Goal: Task Accomplishment & Management: Manage account settings

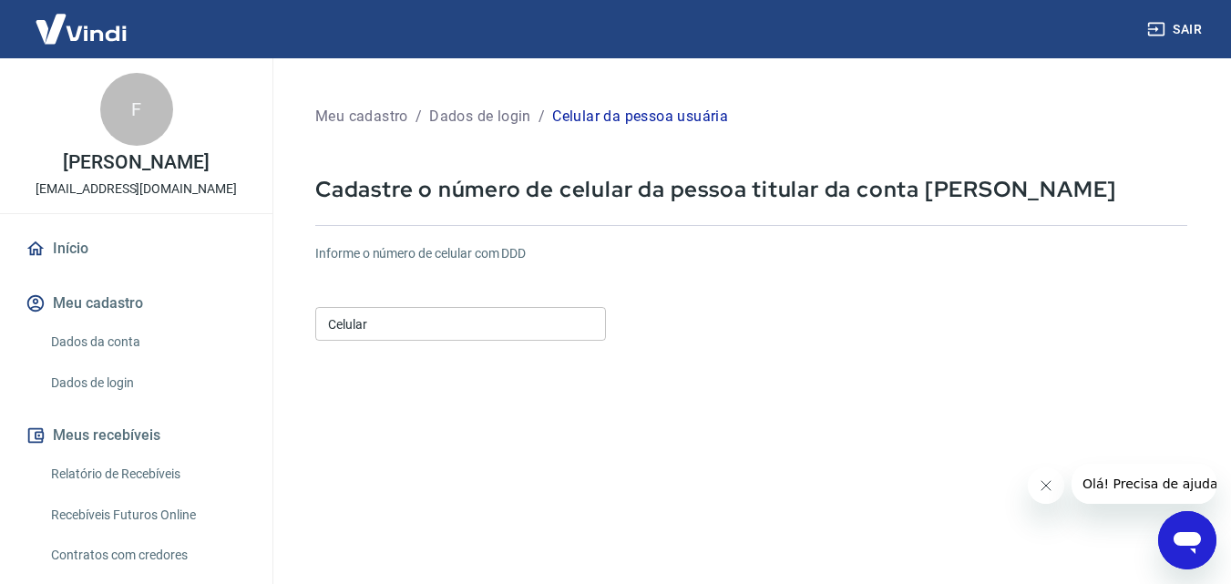
click at [438, 318] on input "Celular" at bounding box center [460, 324] width 291 height 34
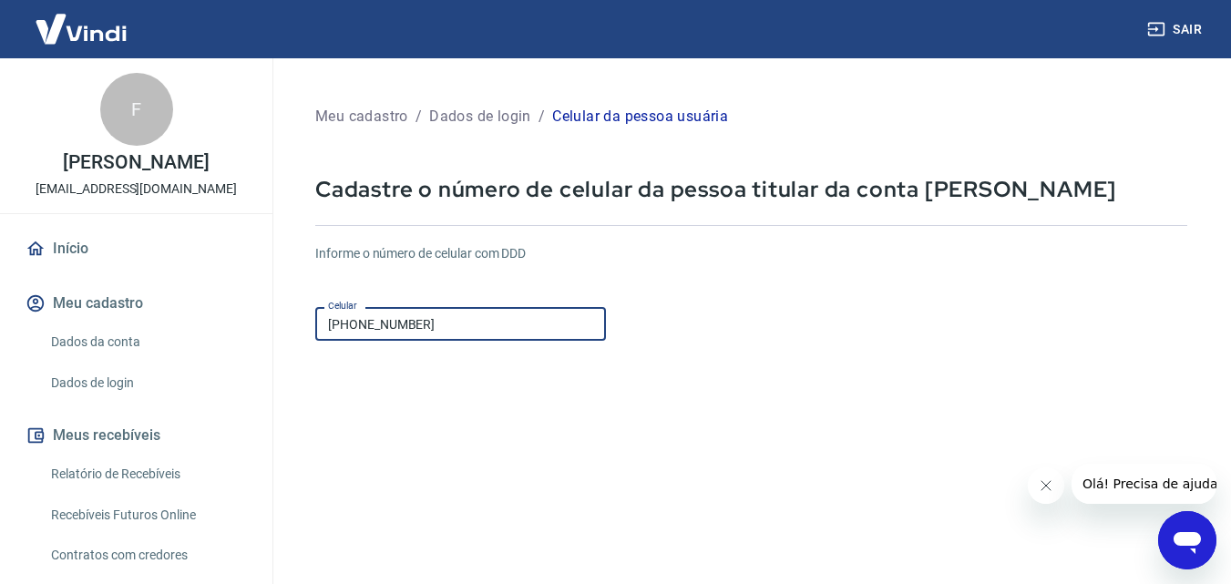
type input "(18) 99806-9362"
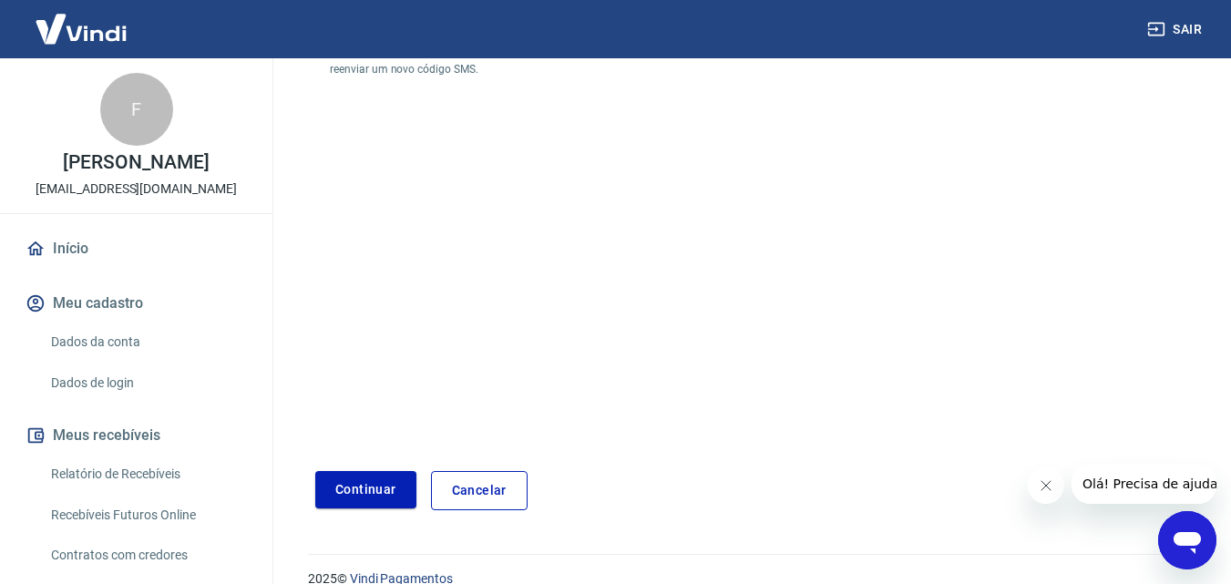
scroll to position [348, 0]
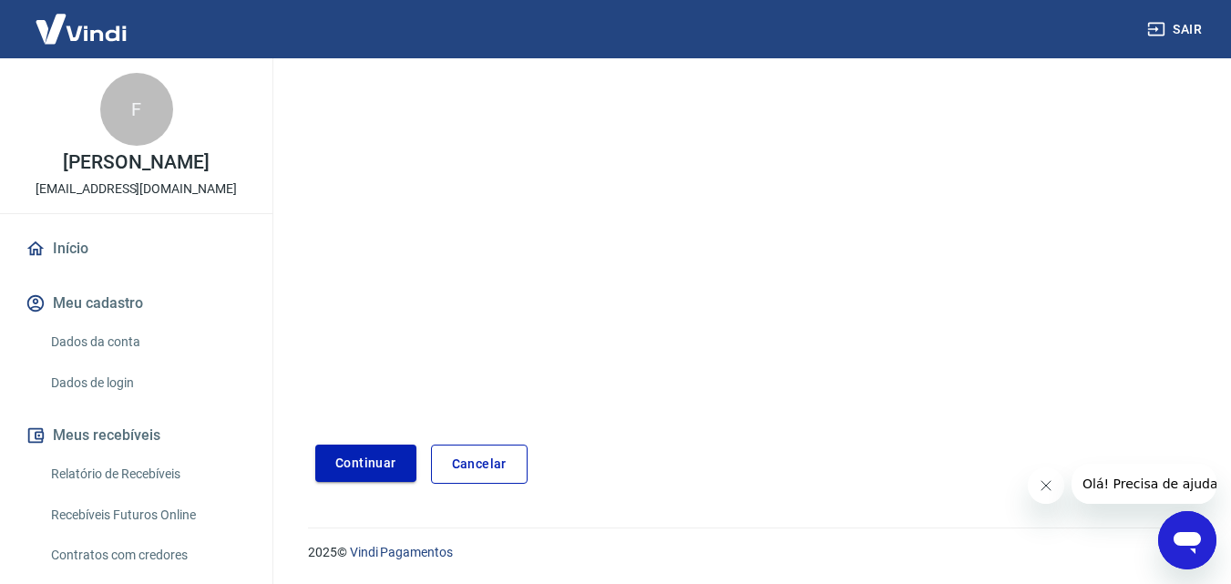
click at [361, 460] on button "Continuar" at bounding box center [365, 463] width 101 height 37
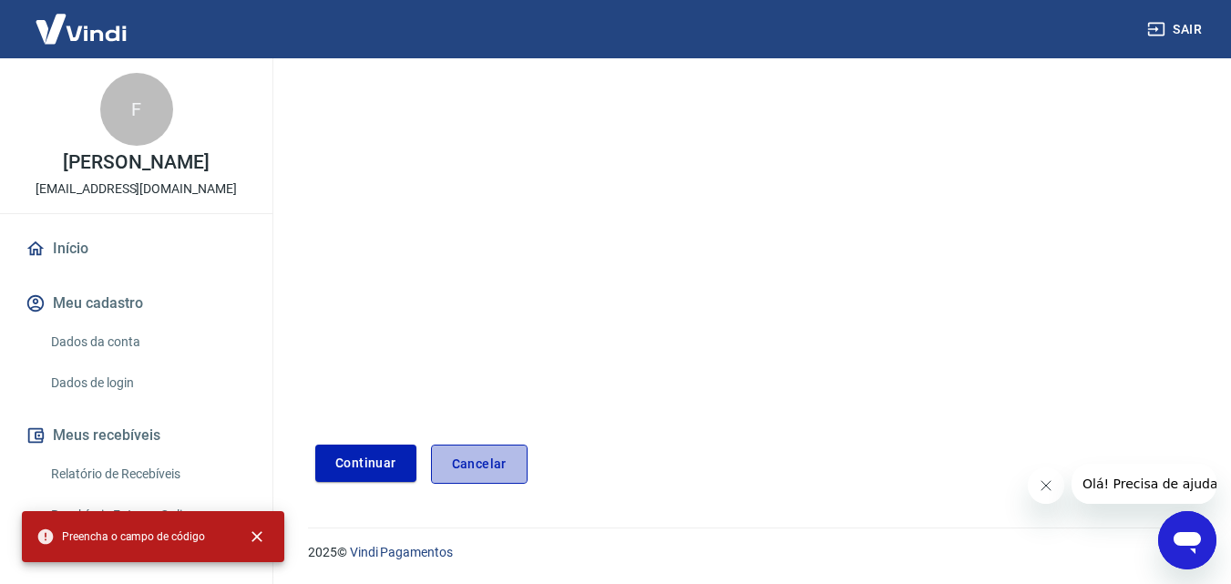
click at [476, 462] on link "Cancelar" at bounding box center [479, 464] width 97 height 39
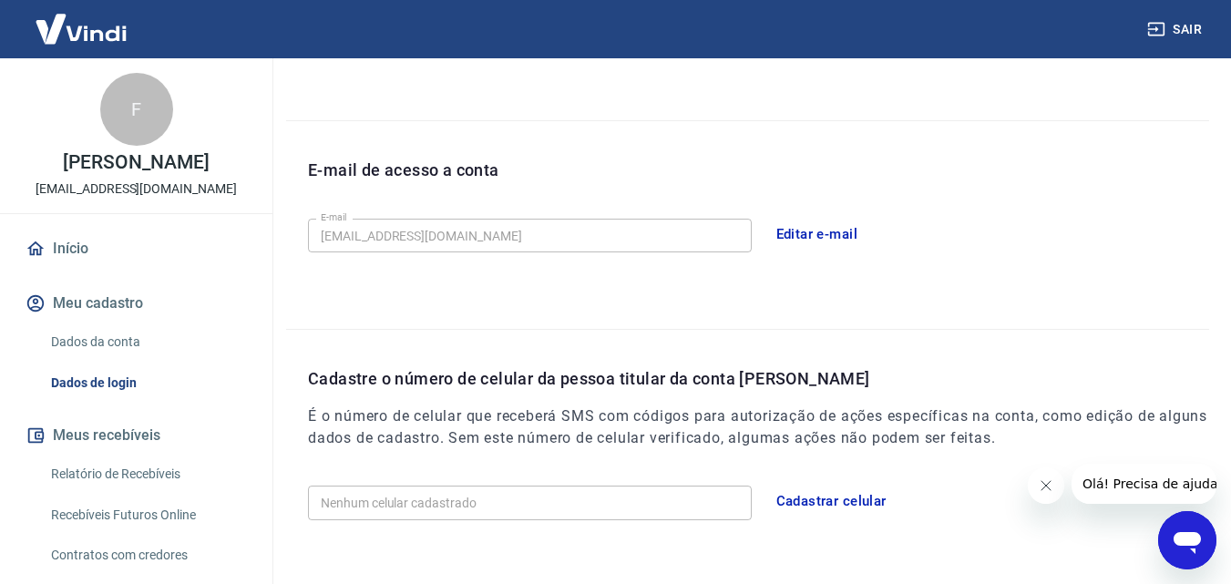
scroll to position [521, 0]
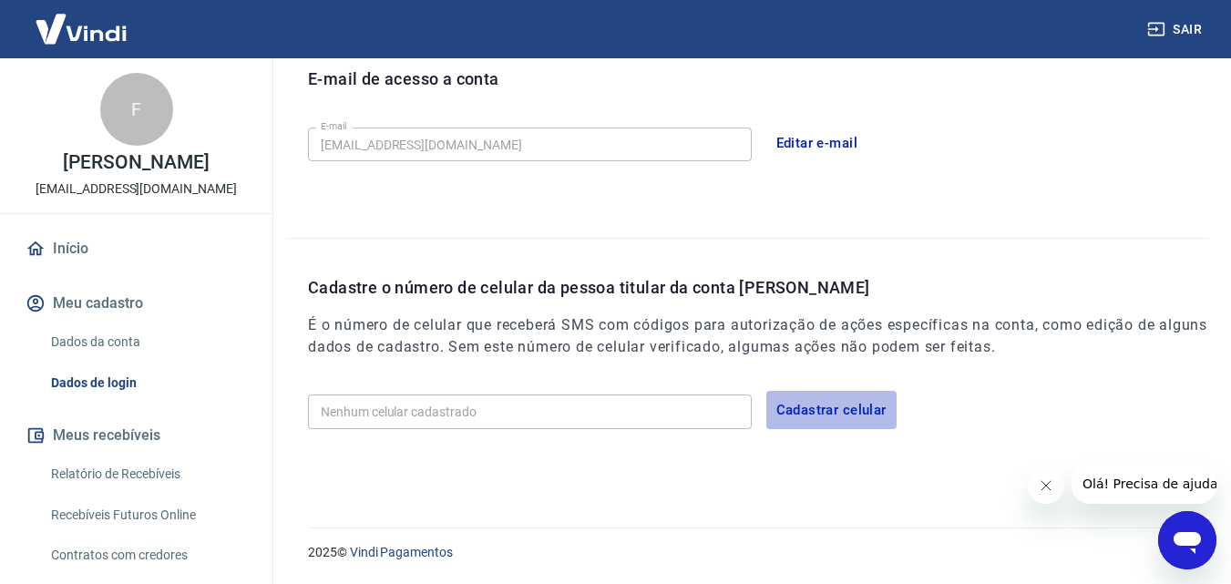
click at [803, 408] on button "Cadastrar celular" at bounding box center [831, 410] width 130 height 38
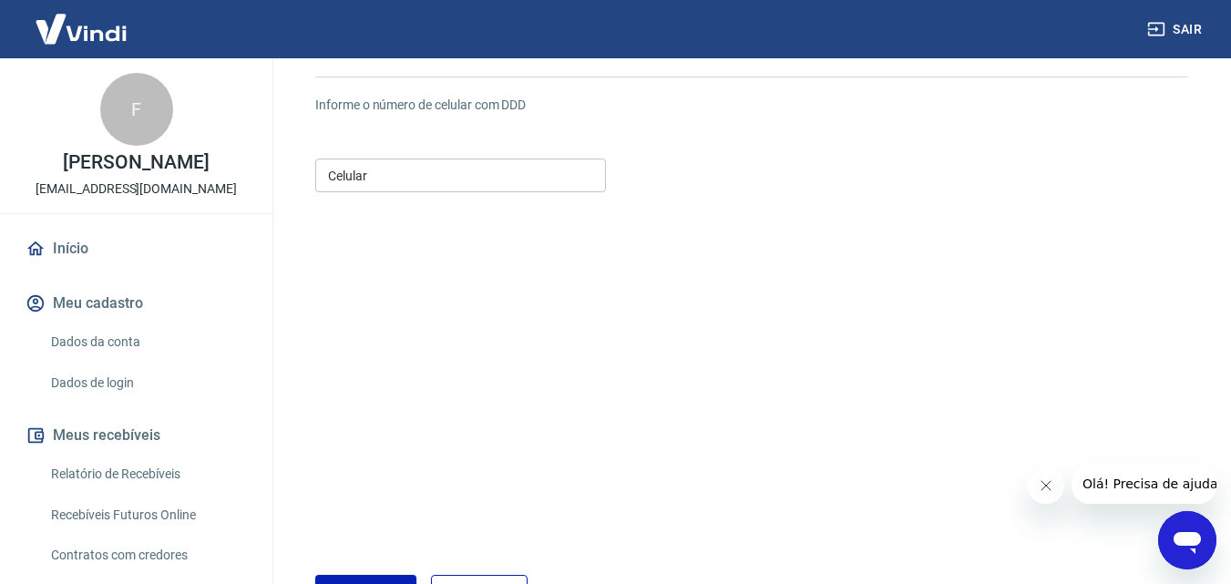
scroll to position [5, 0]
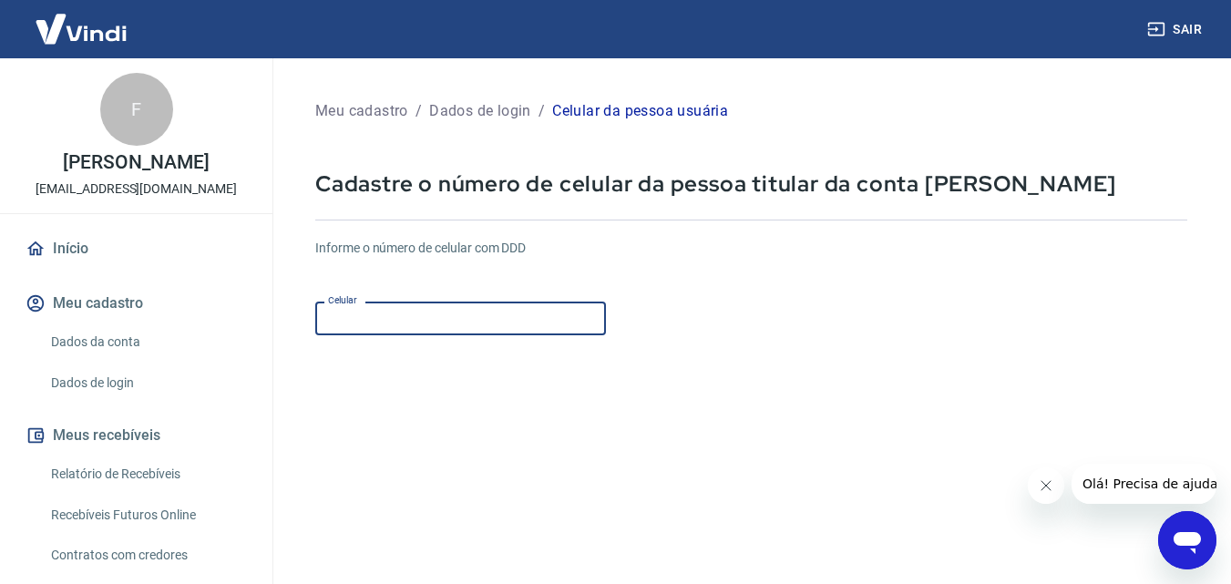
click at [383, 324] on input "Celular" at bounding box center [460, 319] width 291 height 34
type input "[PHONE_NUMBER]"
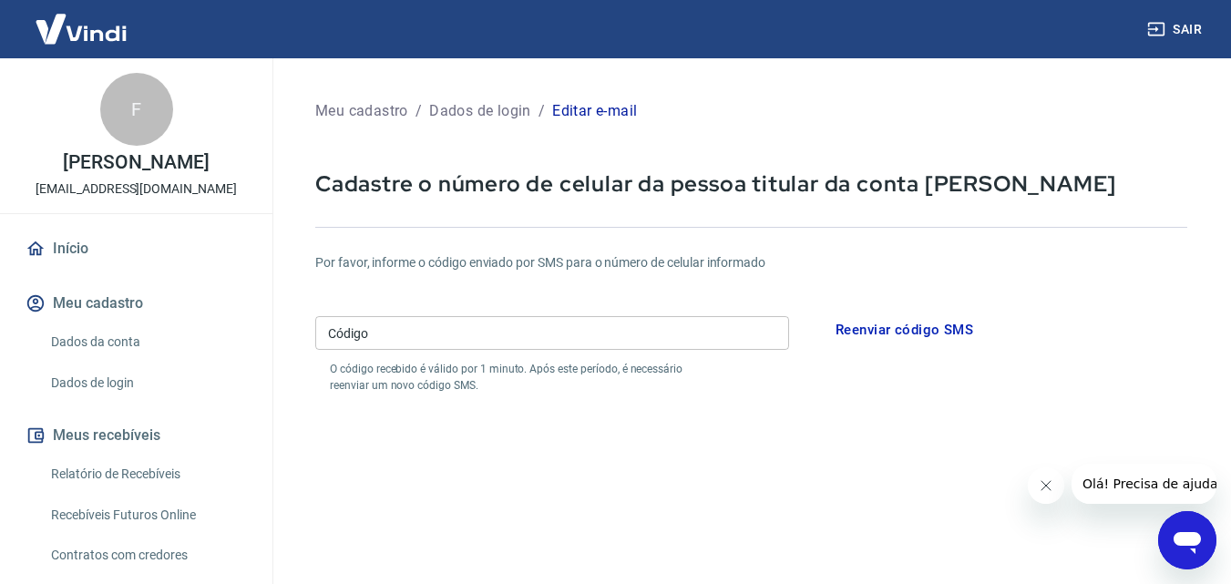
scroll to position [279, 0]
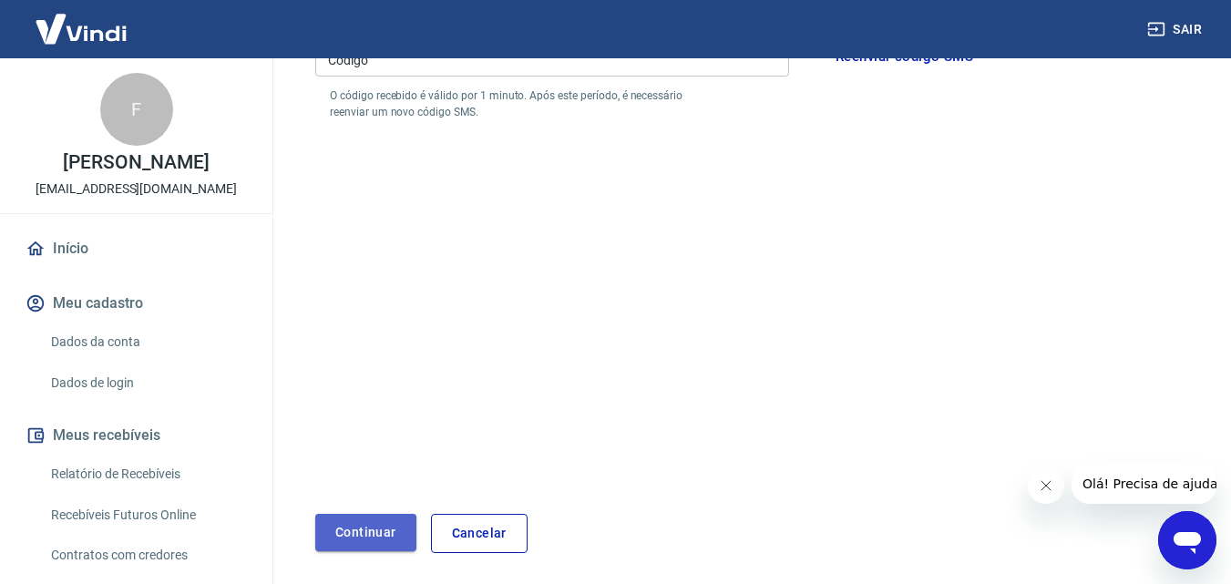
click at [361, 539] on button "Continuar" at bounding box center [365, 532] width 101 height 37
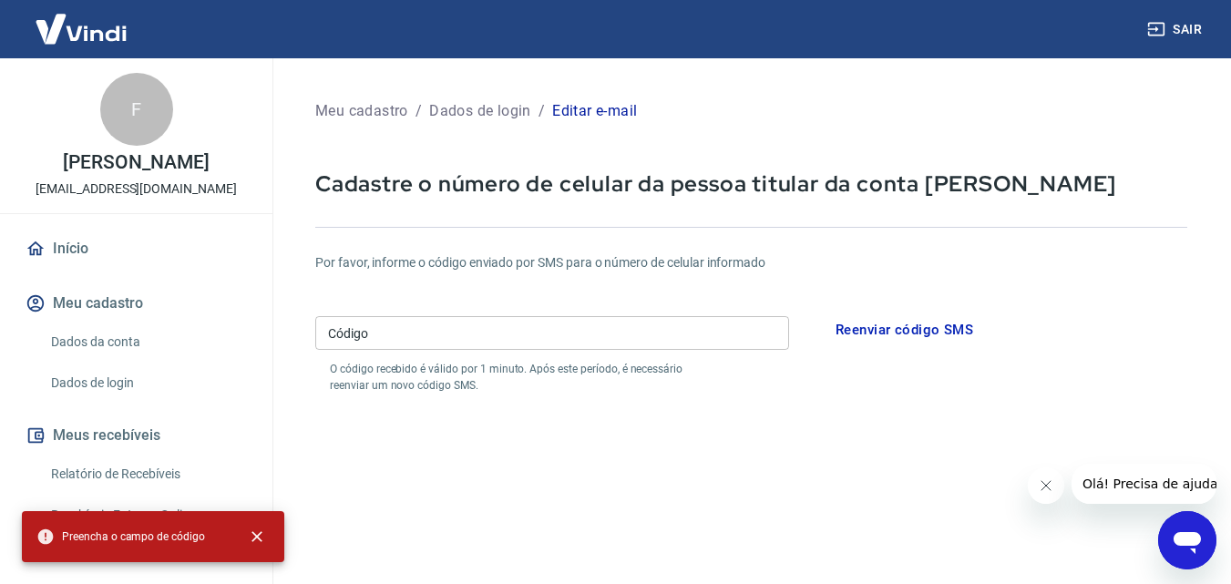
scroll to position [0, 0]
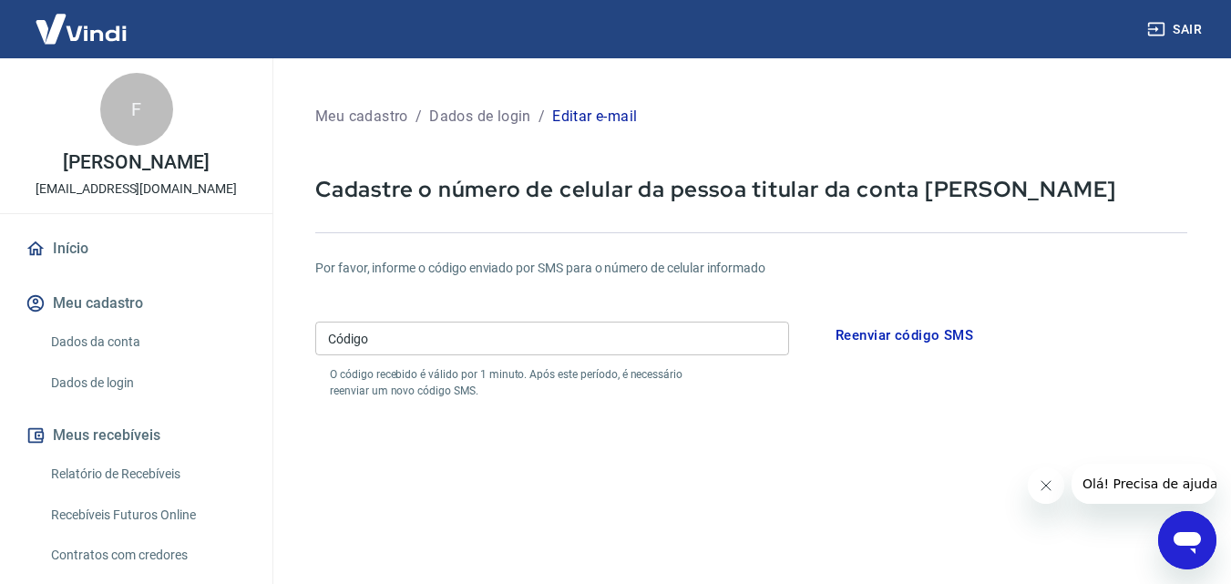
click at [434, 339] on input "Código" at bounding box center [552, 339] width 474 height 34
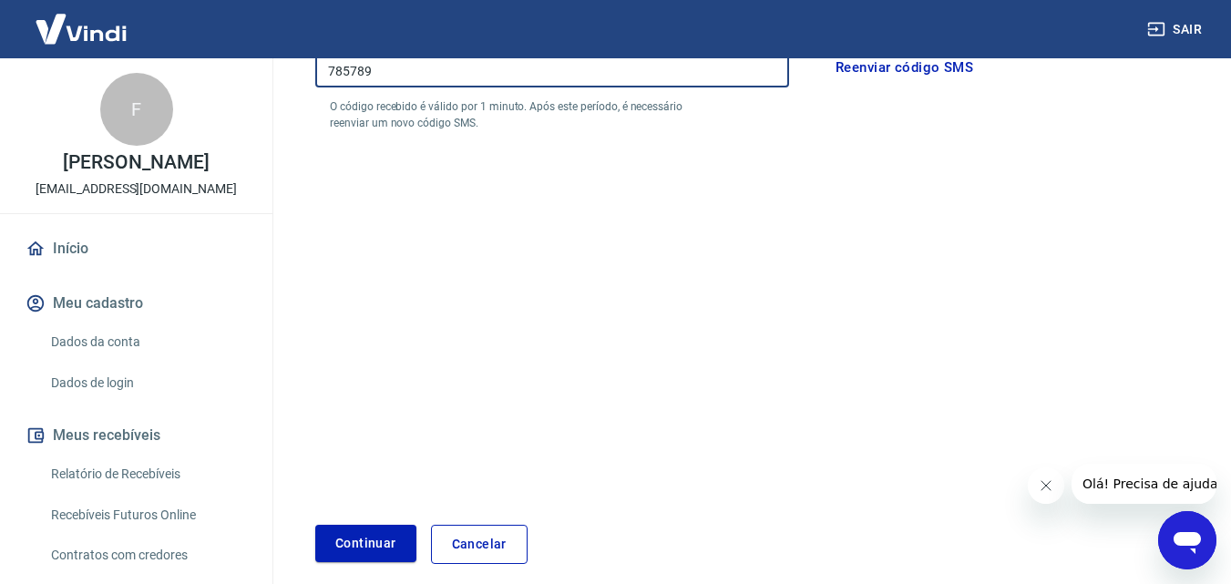
scroll to position [273, 0]
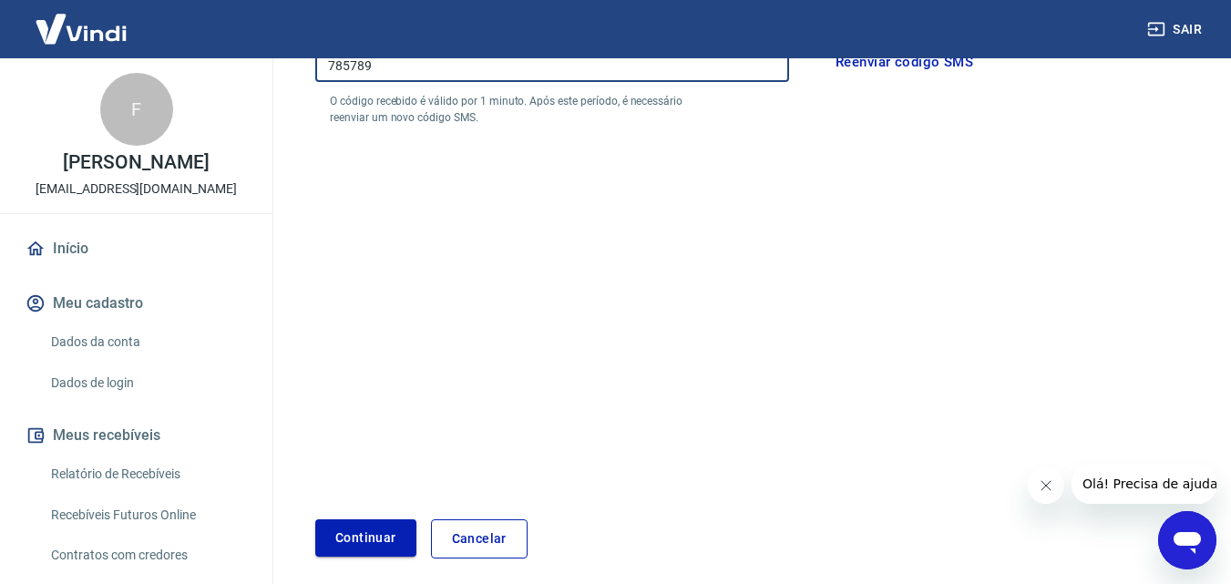
type input "785789"
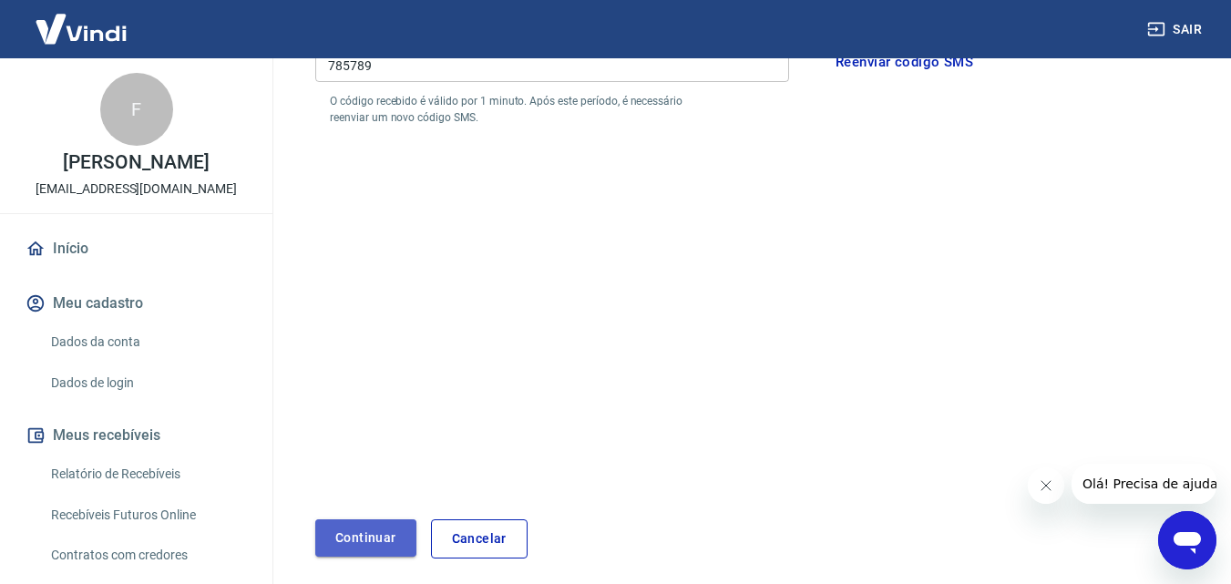
click at [387, 533] on button "Continuar" at bounding box center [365, 537] width 101 height 37
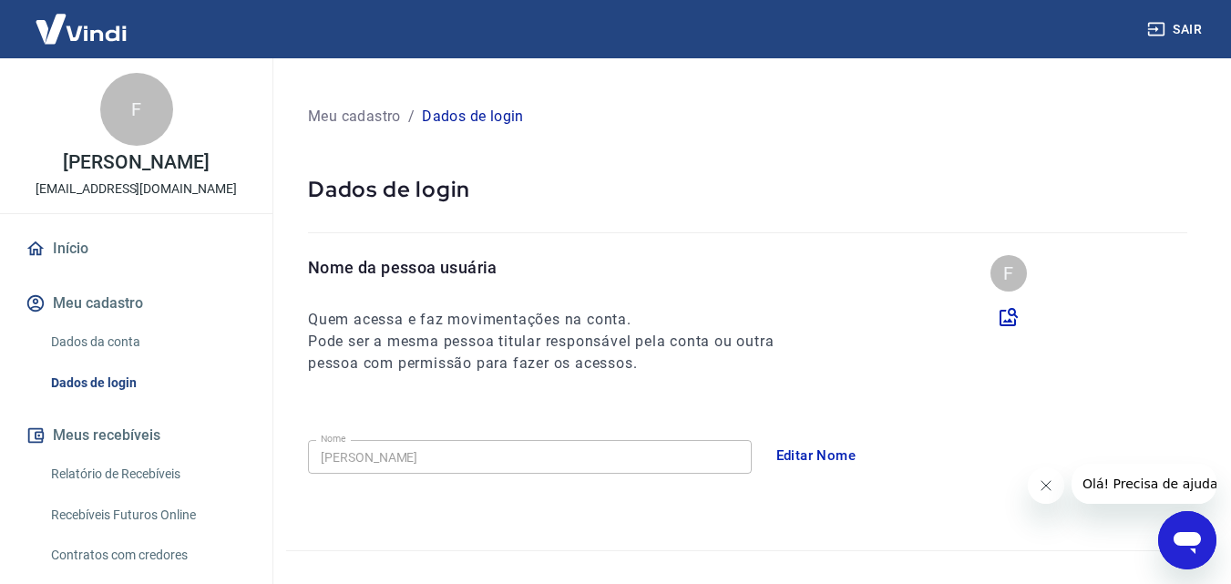
click at [60, 247] on link "Início" at bounding box center [136, 249] width 229 height 40
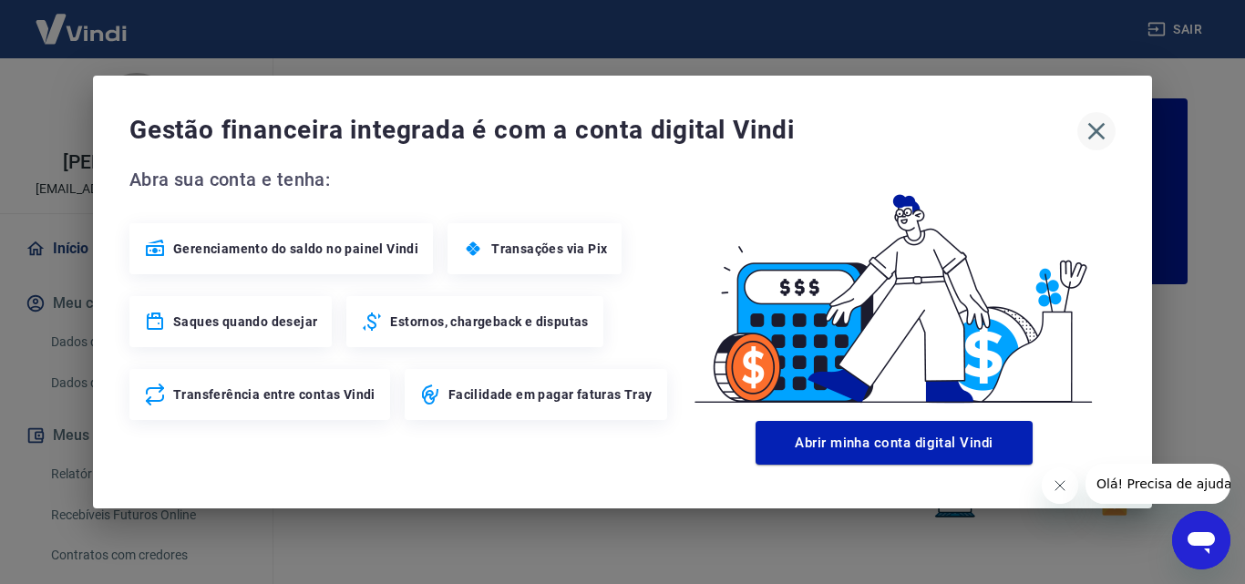
click at [1097, 133] on icon "button" at bounding box center [1096, 131] width 17 height 17
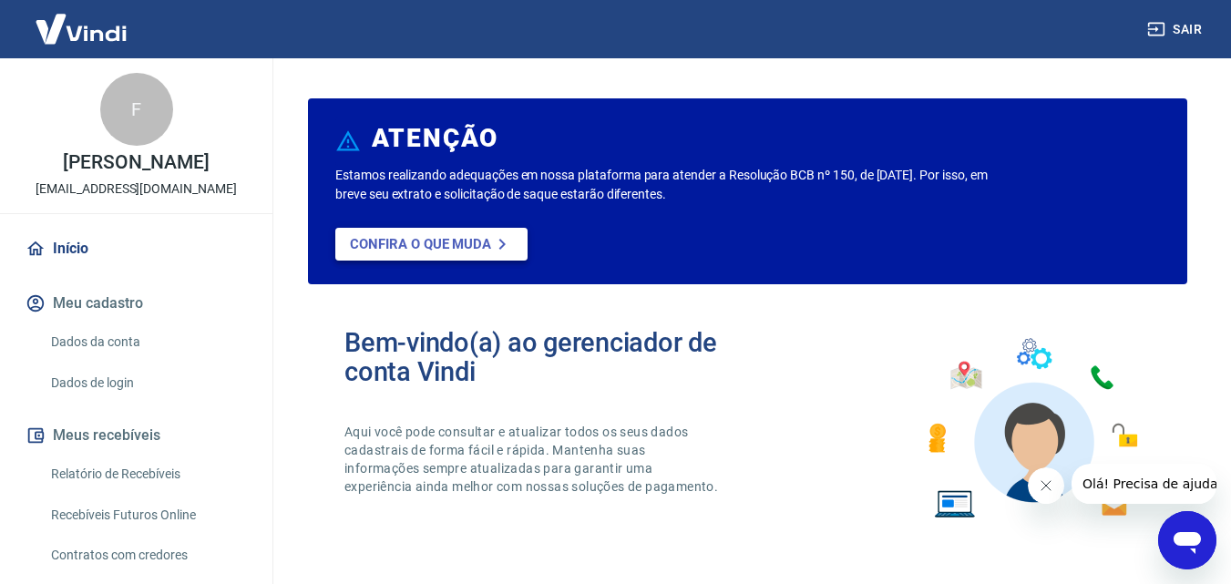
click at [467, 240] on p "Confira o que muda" at bounding box center [420, 244] width 141 height 16
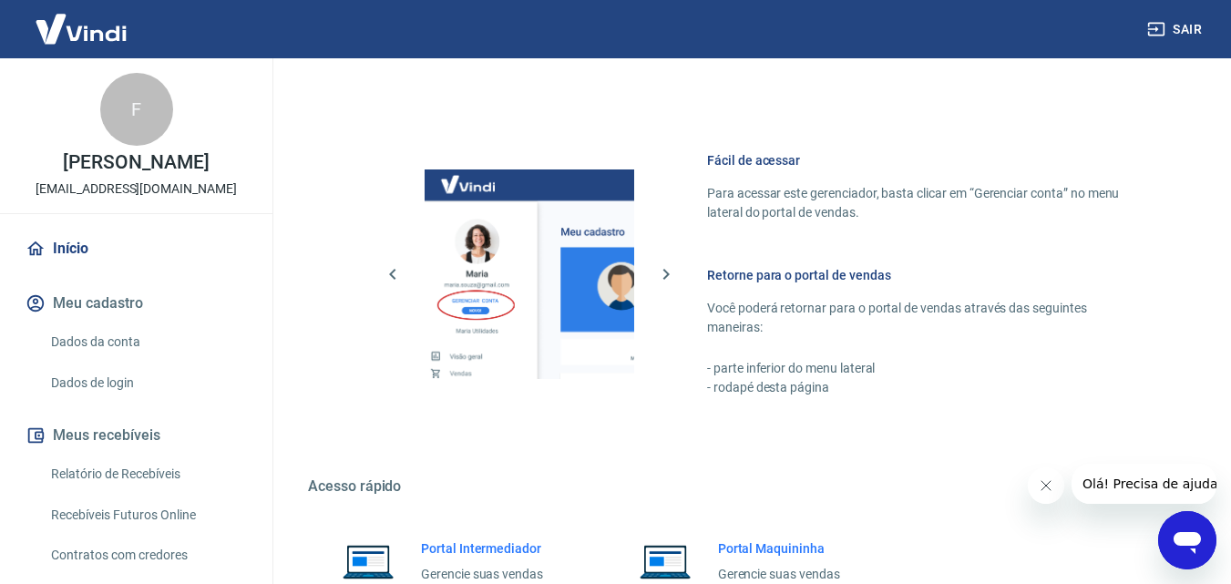
scroll to position [1100, 0]
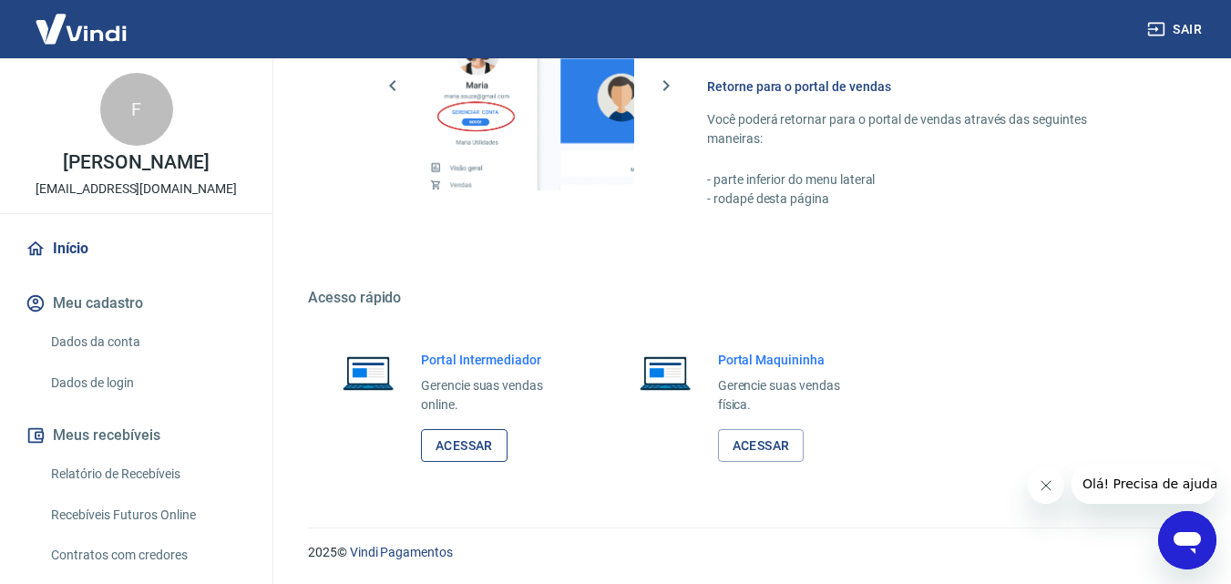
click at [456, 444] on link "Acessar" at bounding box center [464, 446] width 87 height 34
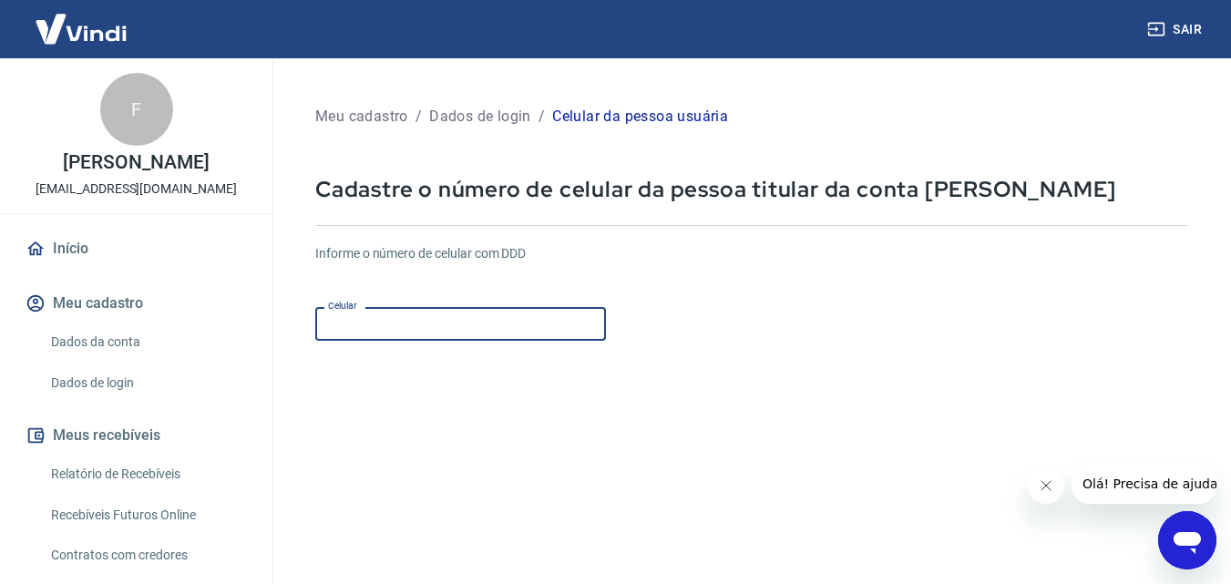
click at [489, 333] on input "Celular" at bounding box center [460, 324] width 291 height 34
type input "[PHONE_NUMBER]"
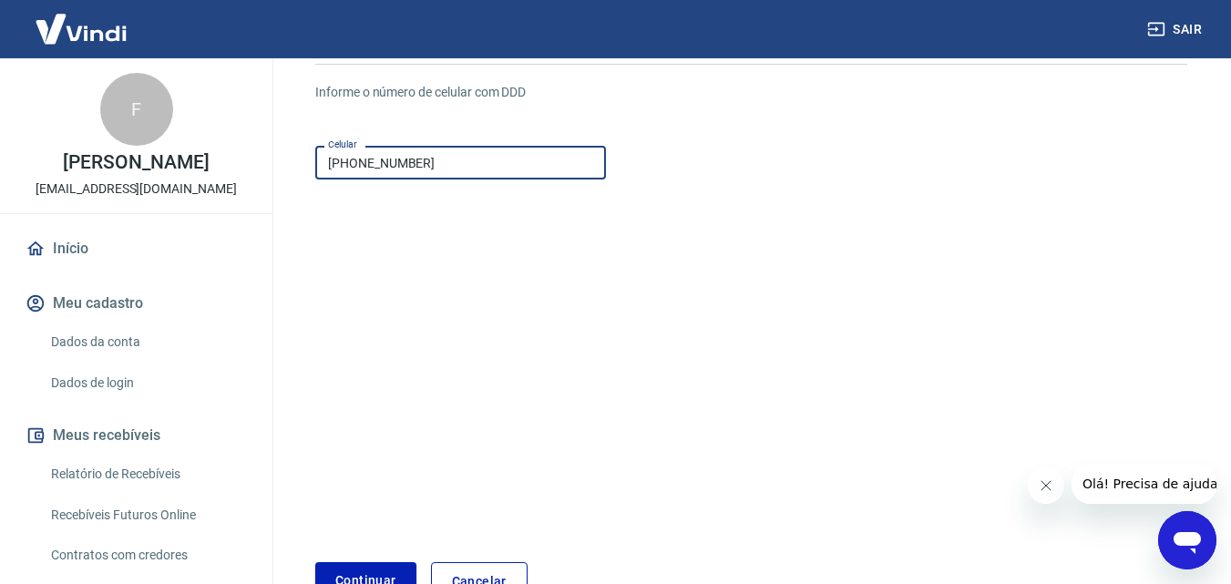
scroll to position [279, 0]
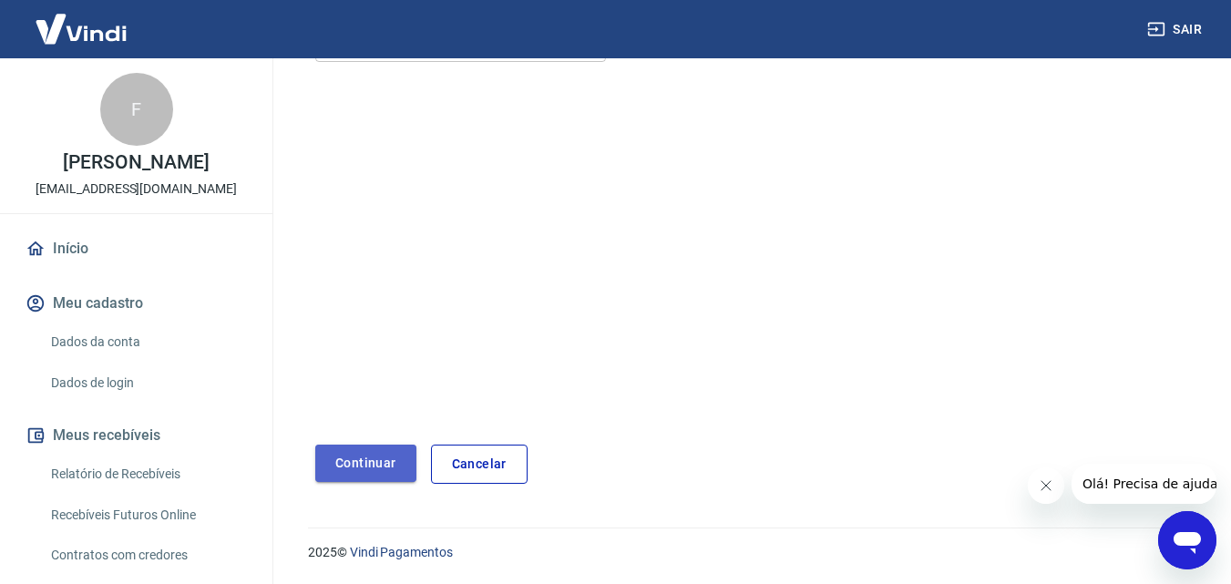
click at [361, 469] on button "Continuar" at bounding box center [365, 463] width 101 height 37
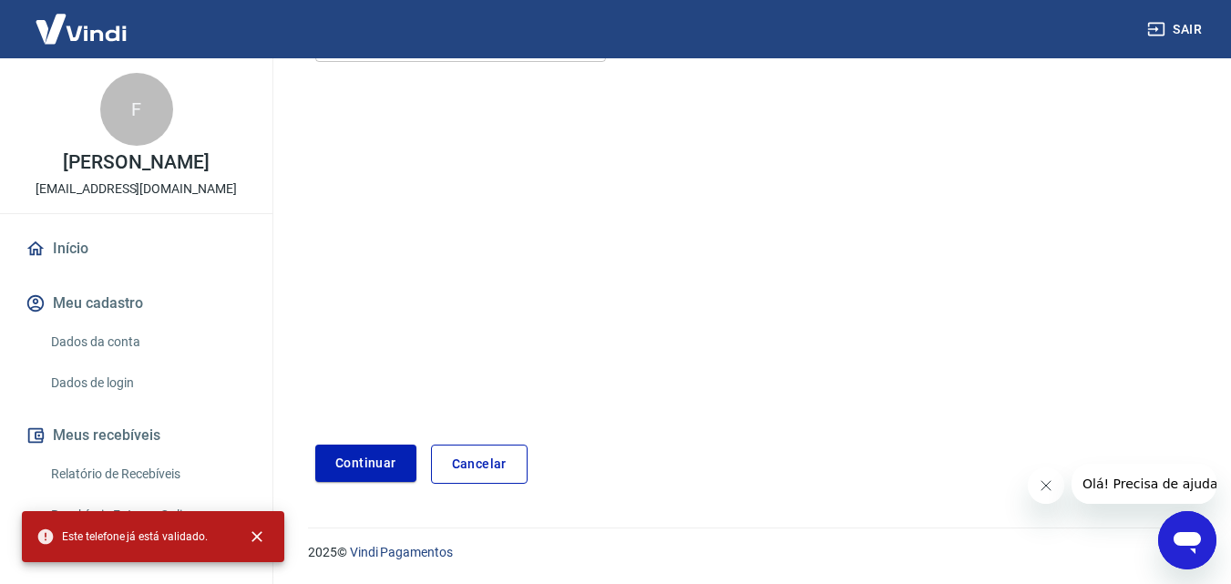
click at [465, 470] on link "Cancelar" at bounding box center [479, 464] width 97 height 39
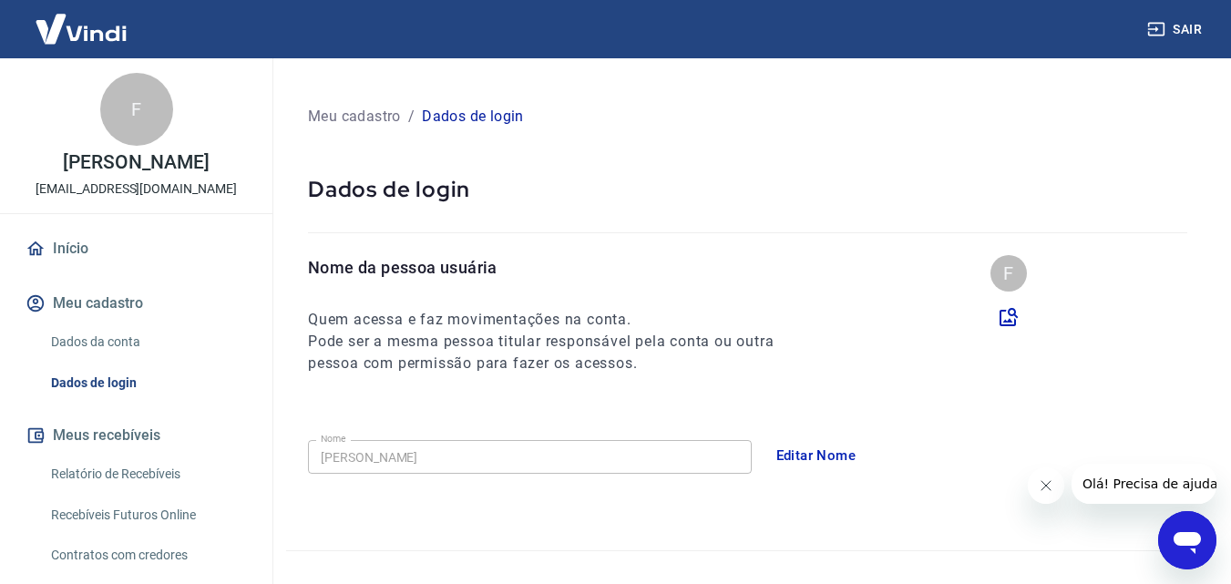
scroll to position [279, 0]
